Goal: Transaction & Acquisition: Book appointment/travel/reservation

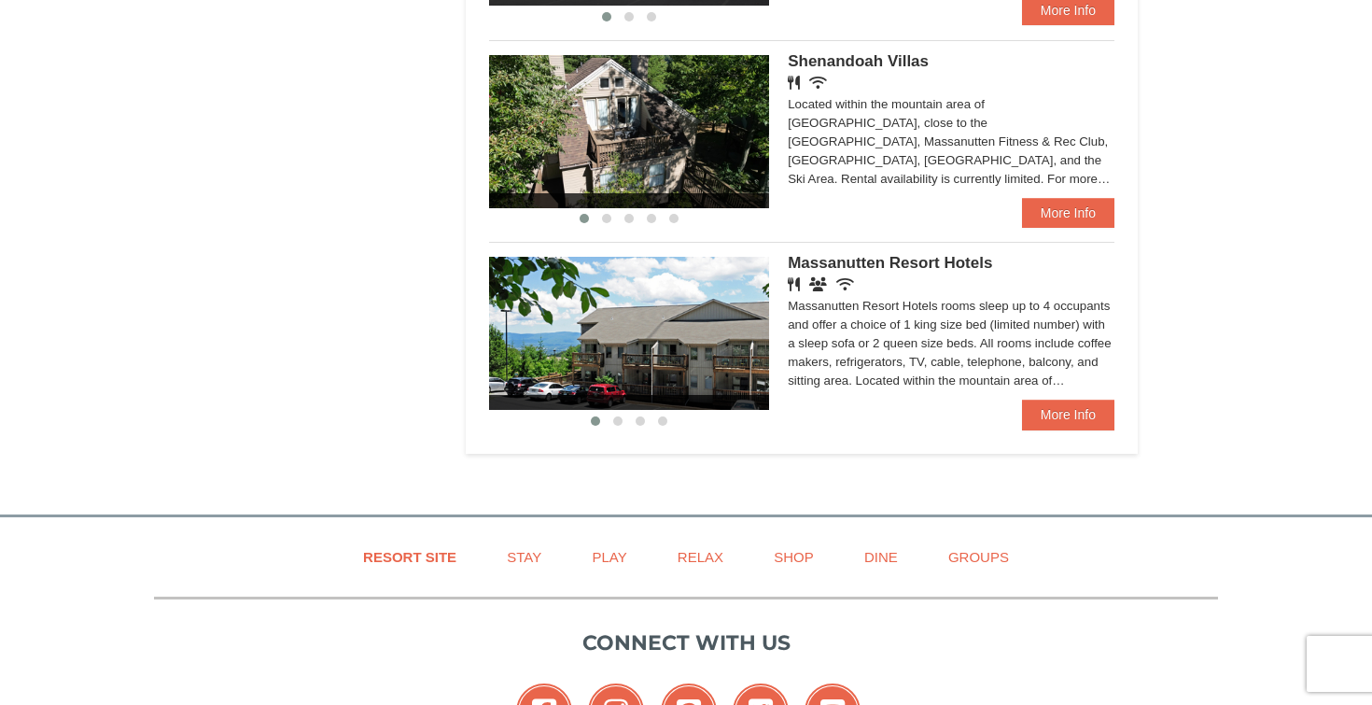
scroll to position [1185, 0]
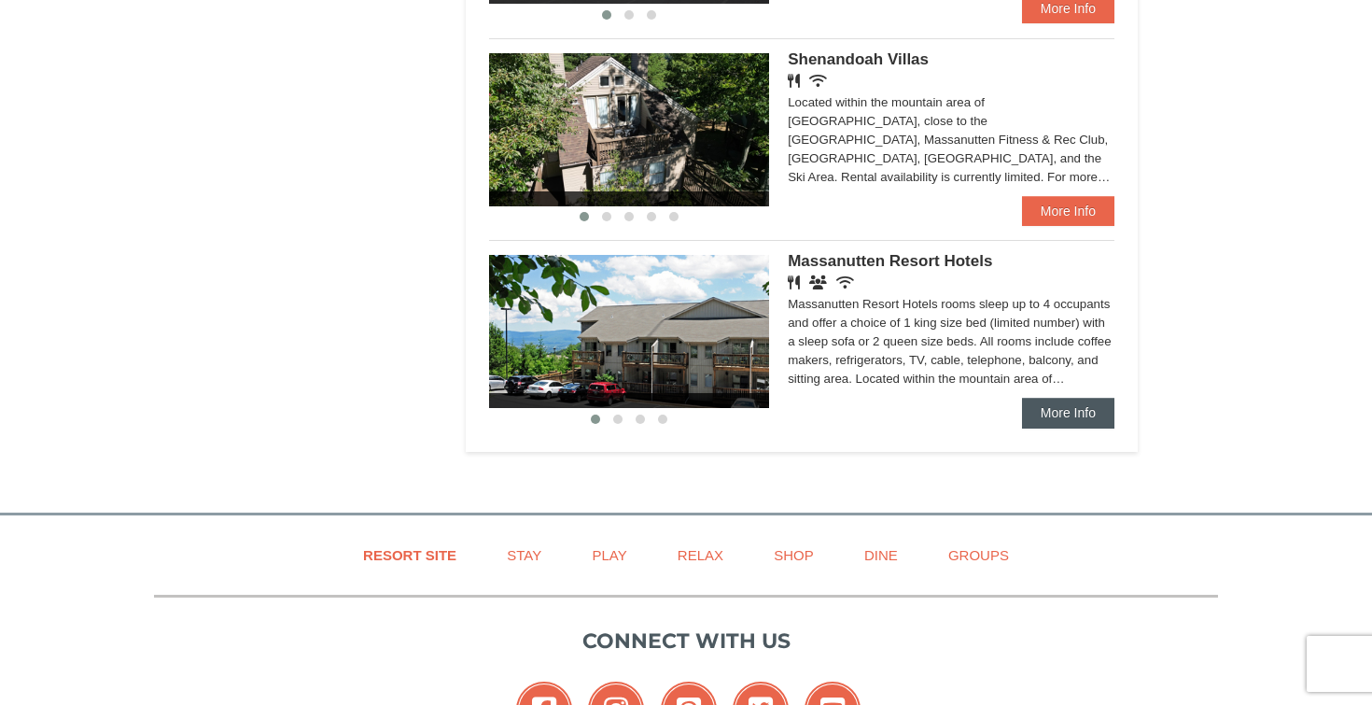
click at [1097, 405] on link "More Info" at bounding box center [1068, 413] width 92 height 30
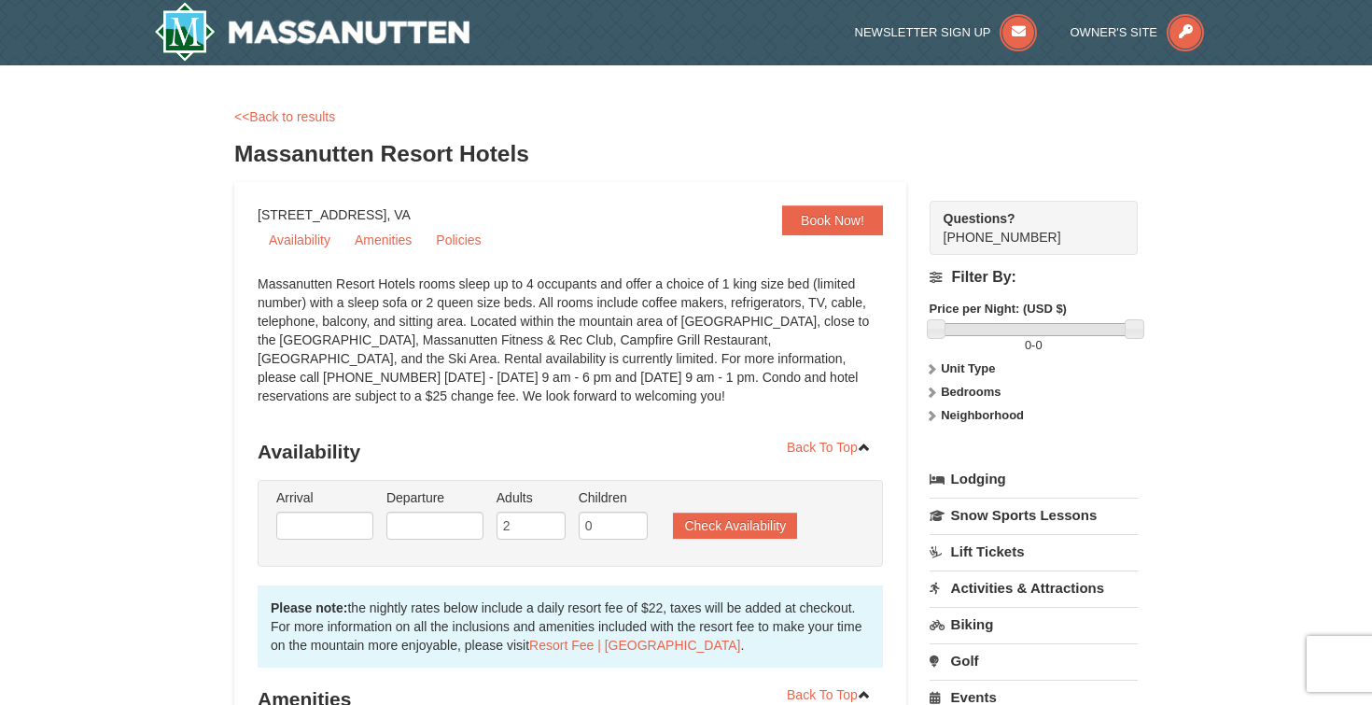
scroll to position [176, 0]
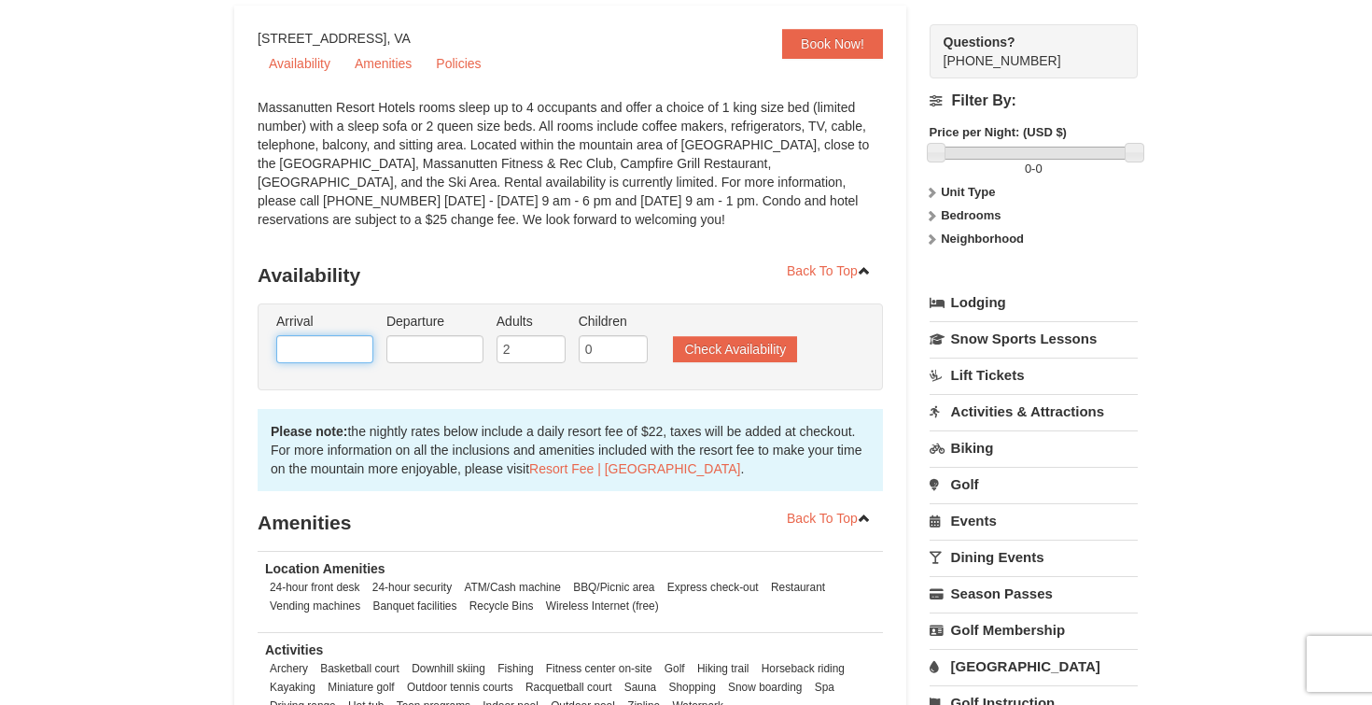
click at [332, 353] on input "text" at bounding box center [324, 349] width 97 height 28
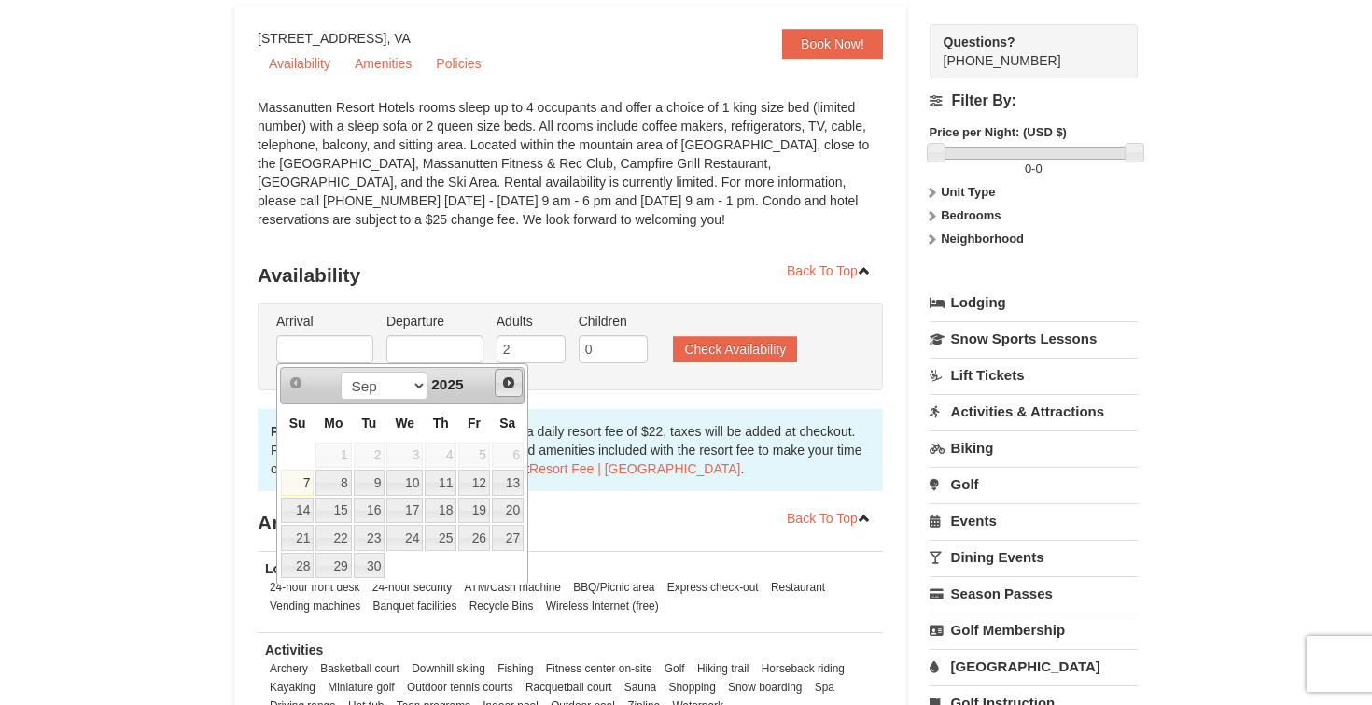
click at [511, 380] on span "Next" at bounding box center [508, 382] width 15 height 15
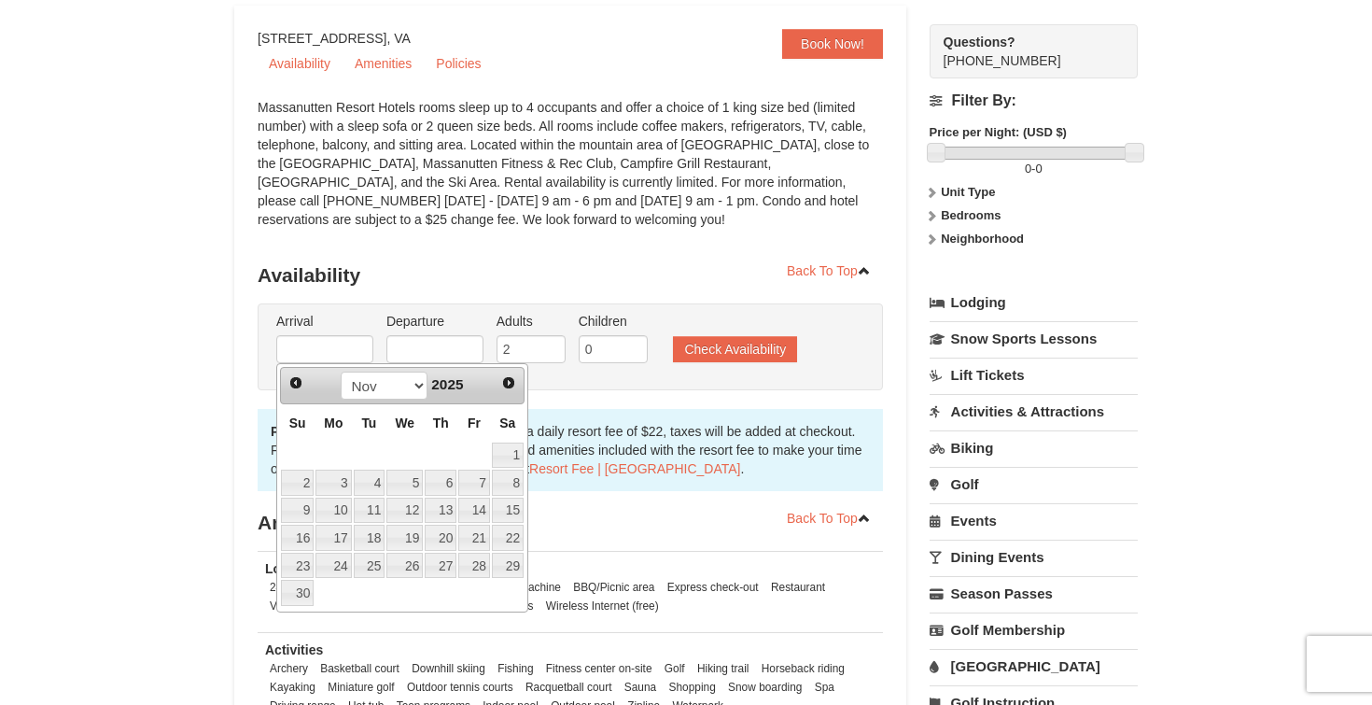
click at [511, 380] on span "Next" at bounding box center [508, 382] width 15 height 15
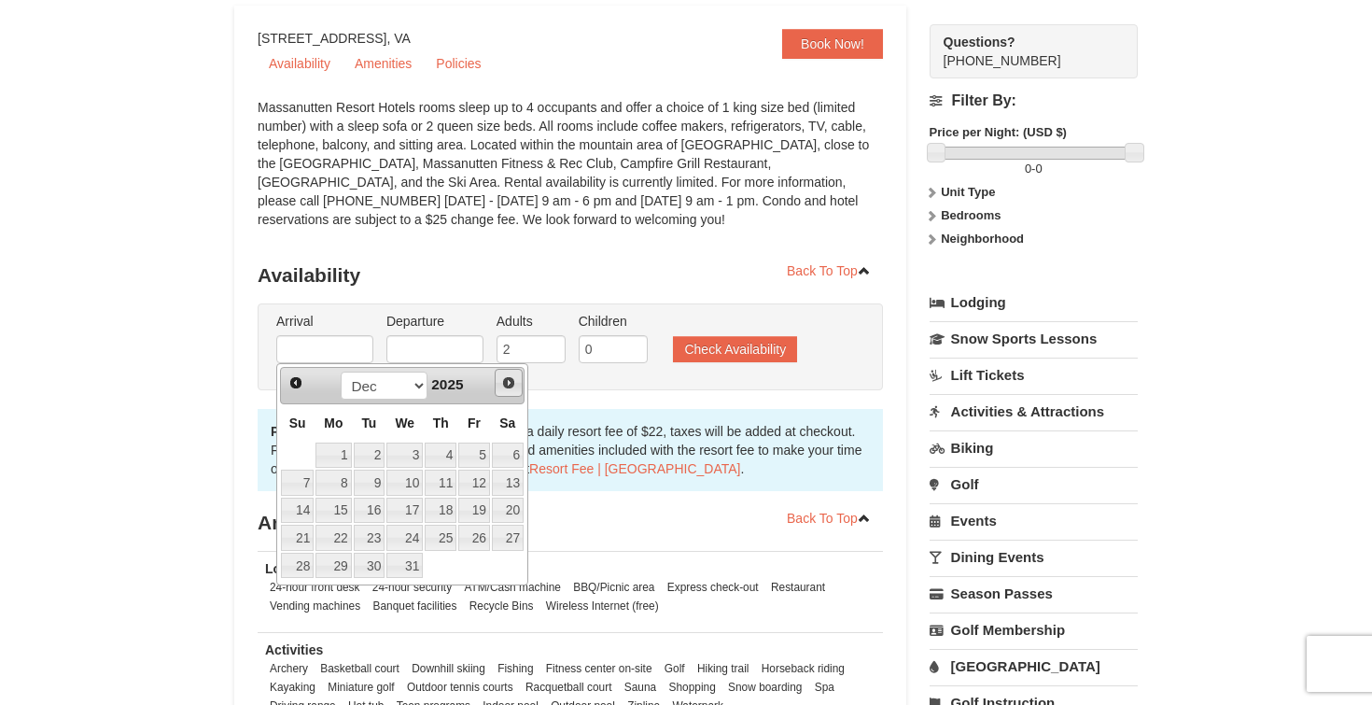
click at [511, 380] on span "Next" at bounding box center [508, 382] width 15 height 15
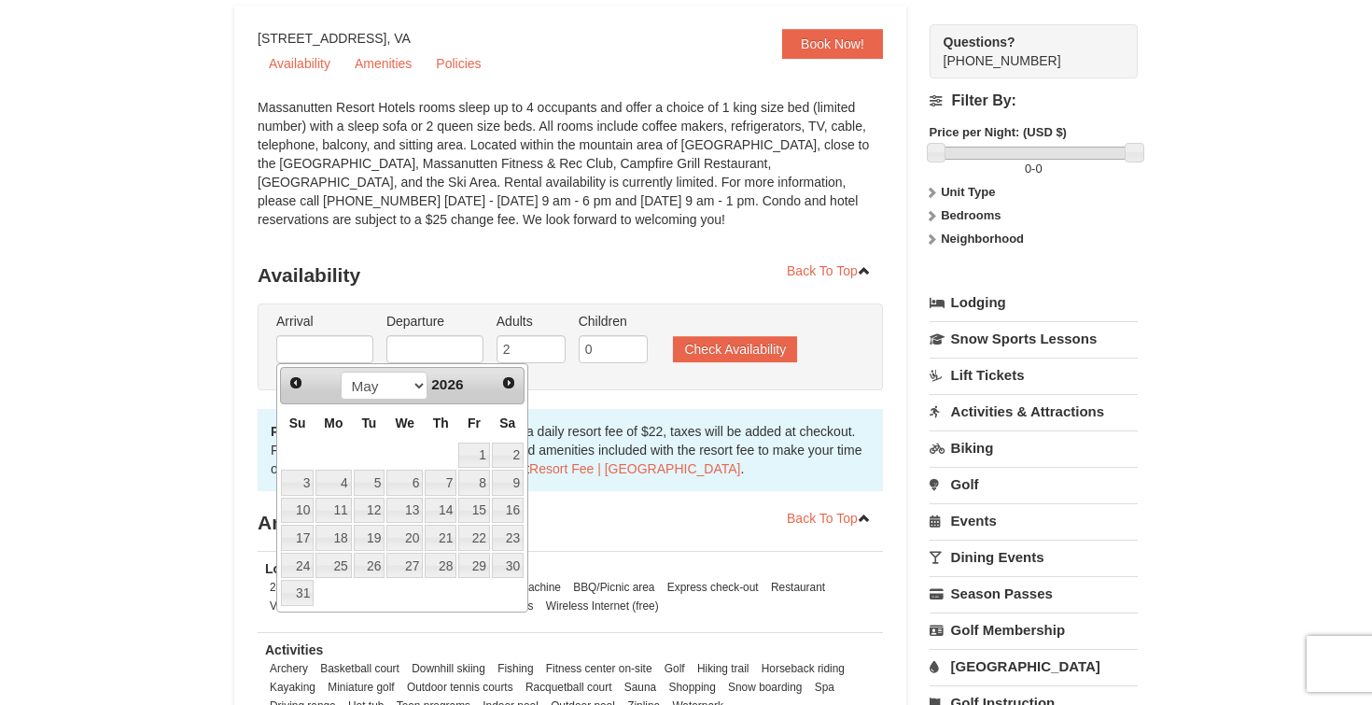
click at [511, 380] on span "Next" at bounding box center [508, 382] width 15 height 15
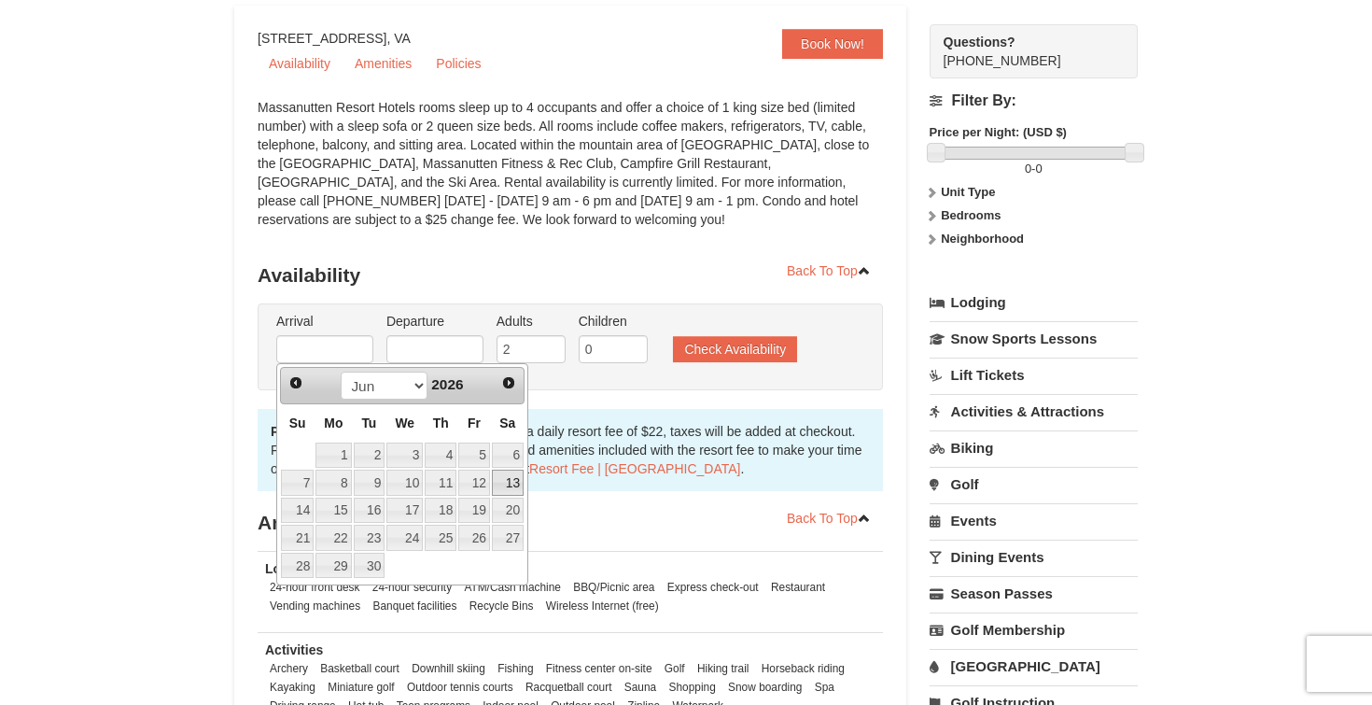
click at [505, 483] on link "13" at bounding box center [508, 482] width 32 height 26
type input "[DATE]"
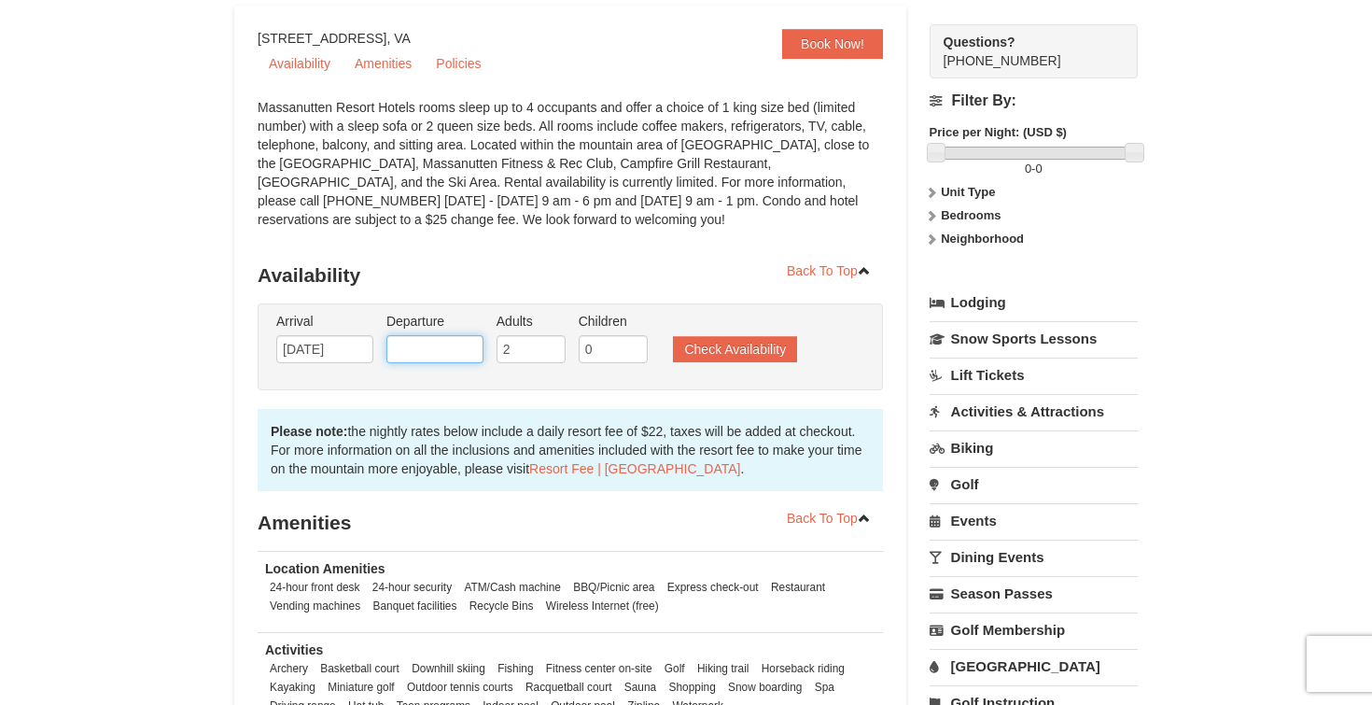
click at [442, 353] on input "text" at bounding box center [434, 349] width 97 height 28
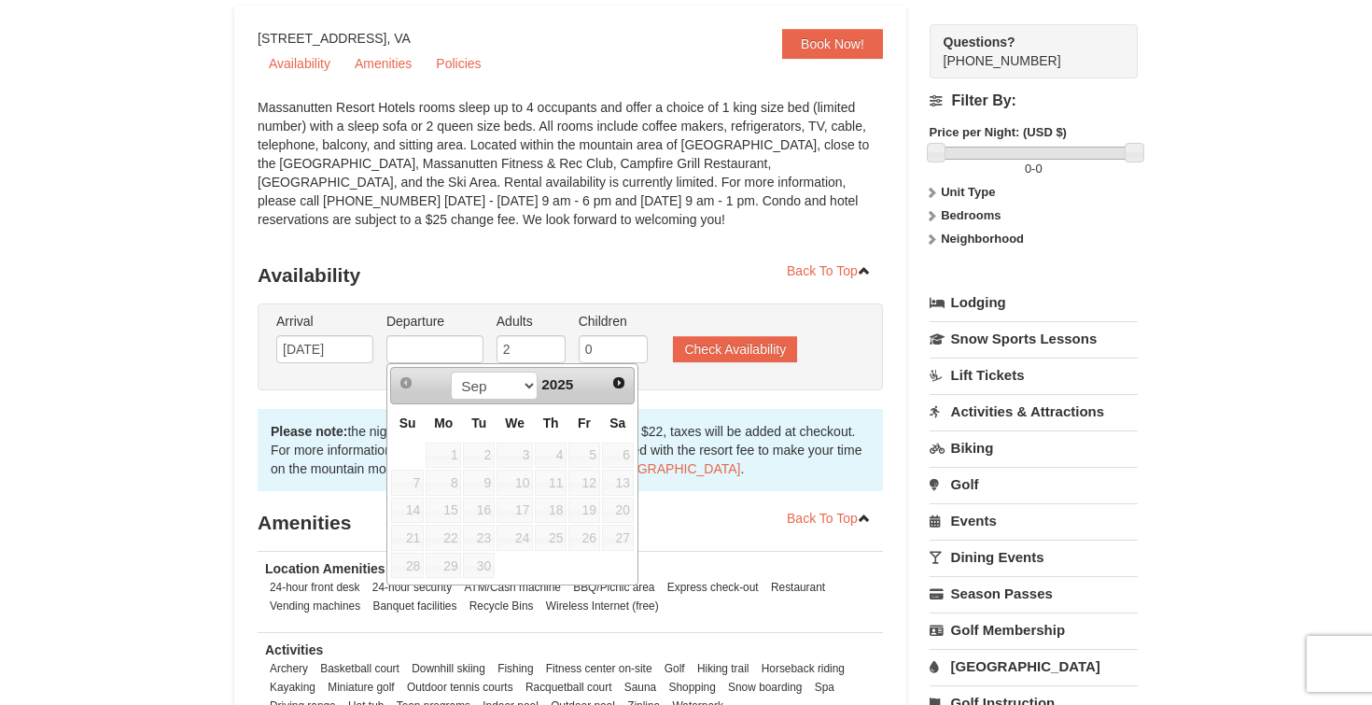
click at [621, 391] on link "Next" at bounding box center [619, 383] width 26 height 26
click at [621, 391] on link "Next" at bounding box center [619, 383] width 28 height 28
click at [621, 391] on link "Next" at bounding box center [619, 383] width 26 height 26
click at [631, 386] on link "Next" at bounding box center [619, 383] width 28 height 28
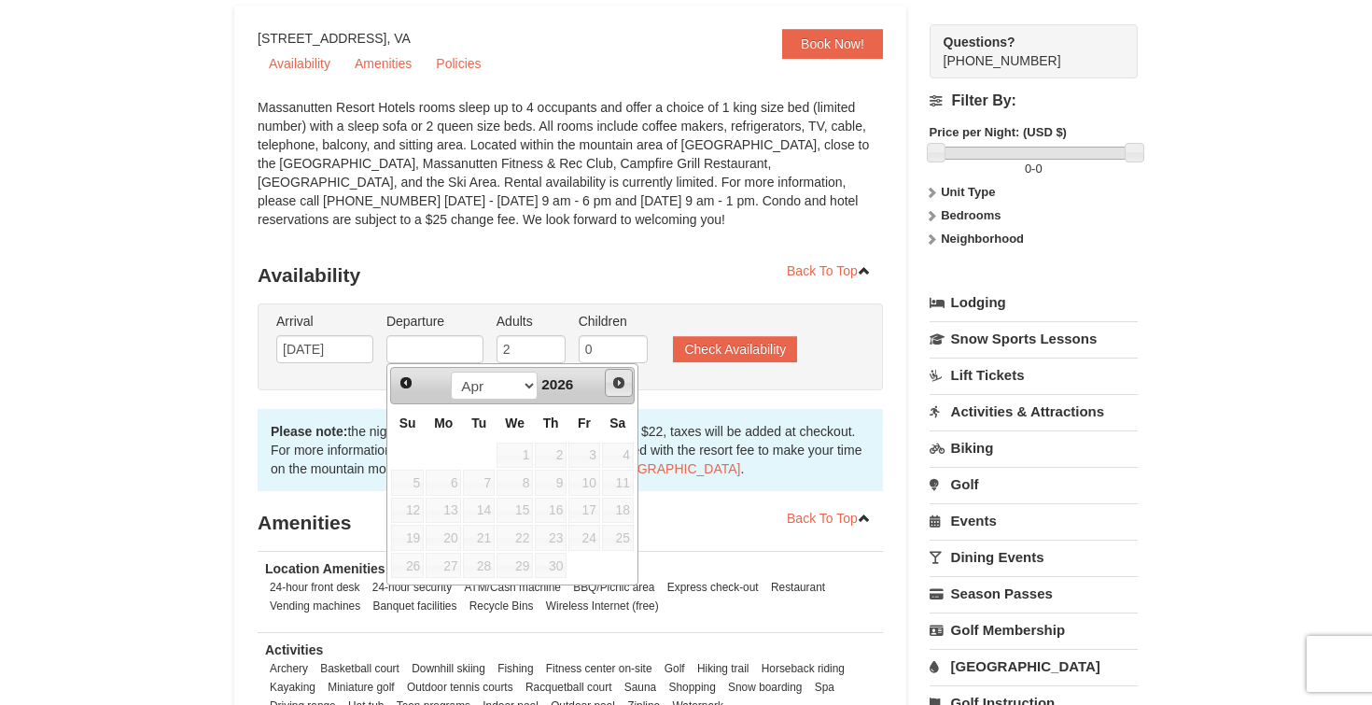
click at [631, 386] on link "Next" at bounding box center [619, 383] width 28 height 28
click at [631, 386] on link "Next" at bounding box center [619, 383] width 26 height 26
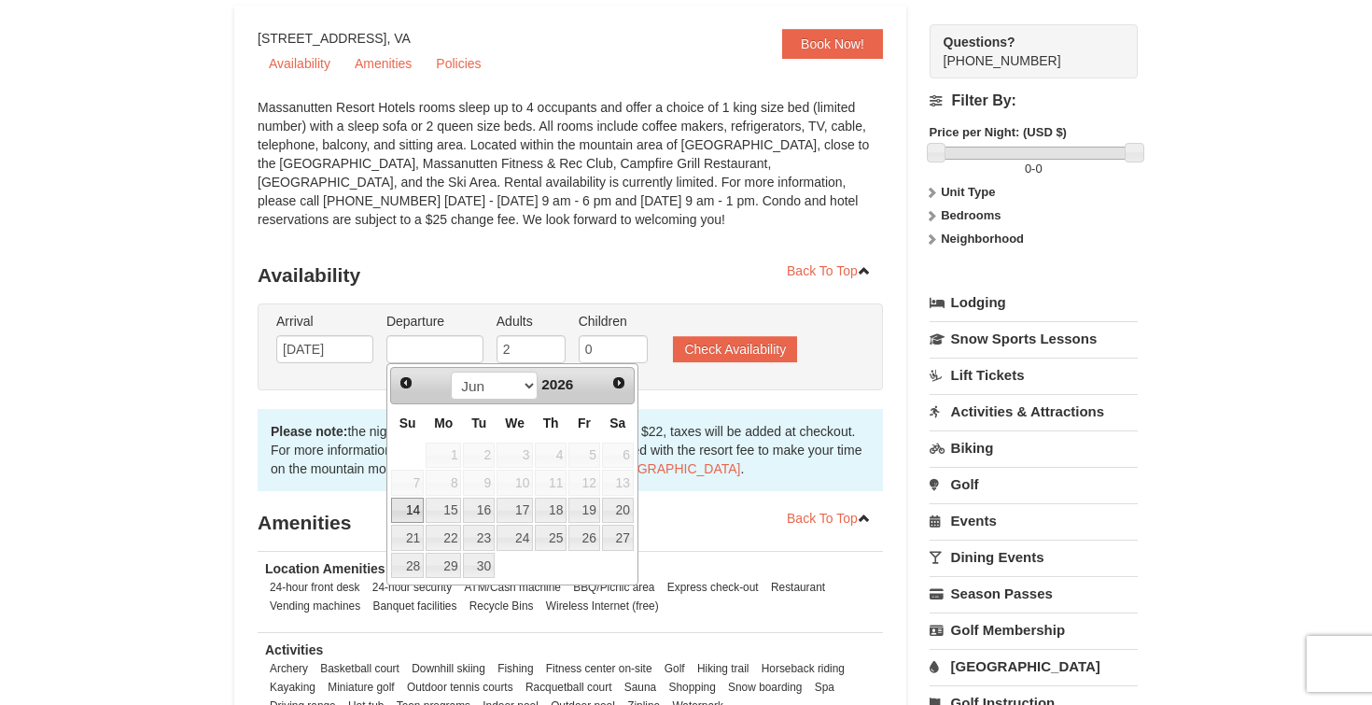
click at [418, 511] on link "14" at bounding box center [407, 510] width 33 height 26
type input "[DATE]"
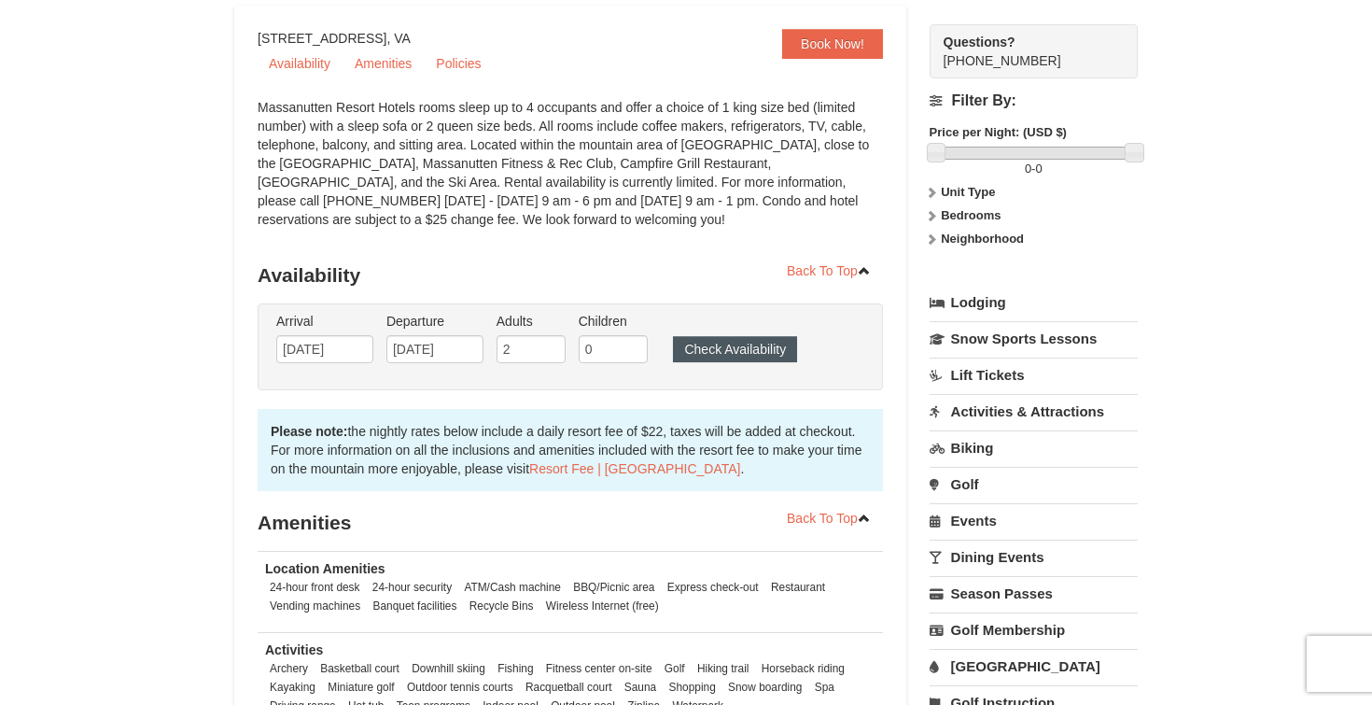
click at [758, 344] on button "Check Availability" at bounding box center [735, 349] width 124 height 26
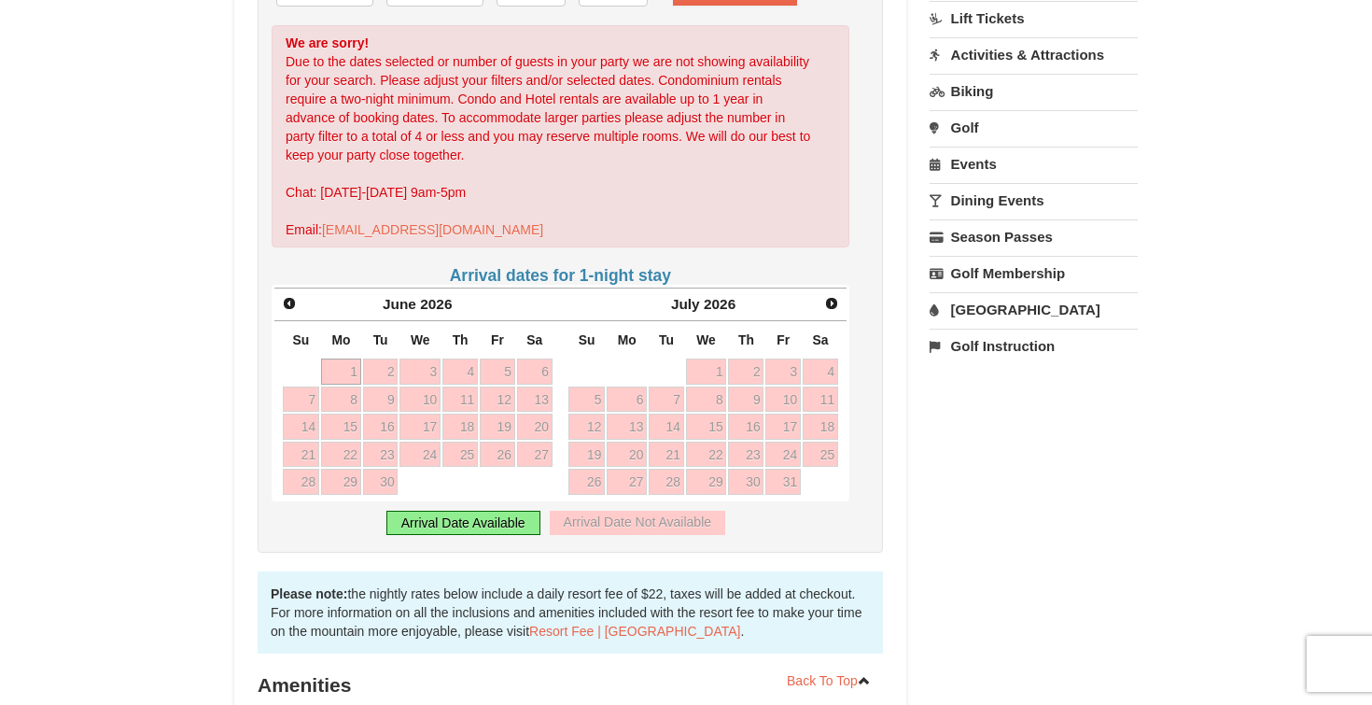
scroll to position [515, 0]
click at [292, 308] on span "Prev" at bounding box center [289, 302] width 15 height 15
